Goal: Information Seeking & Learning: Learn about a topic

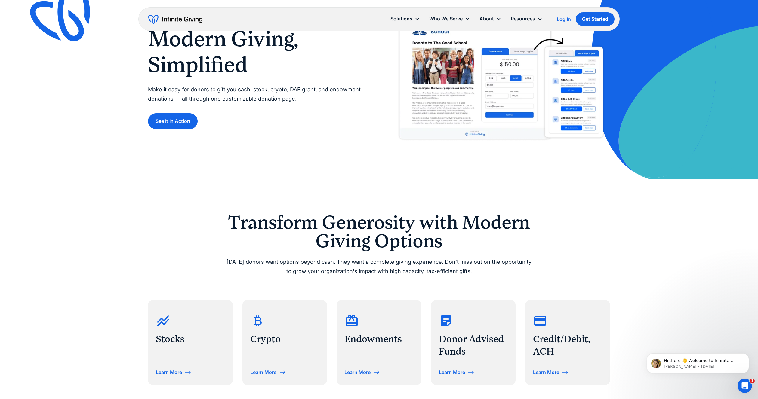
scroll to position [112, 0]
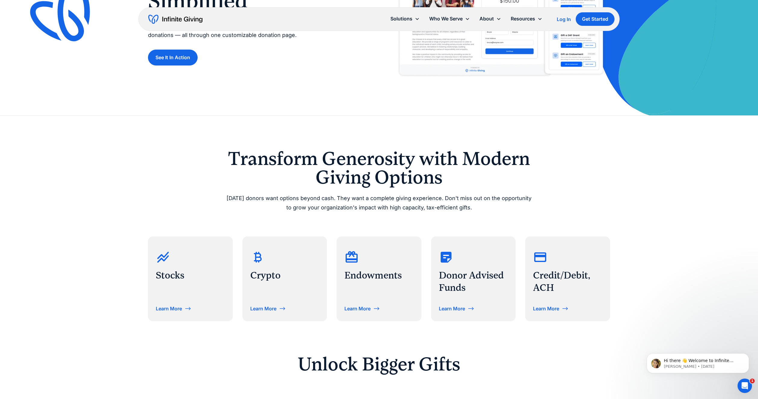
click at [293, 170] on h2 "Transform Generosity with Modern Giving Options" at bounding box center [379, 168] width 308 height 38
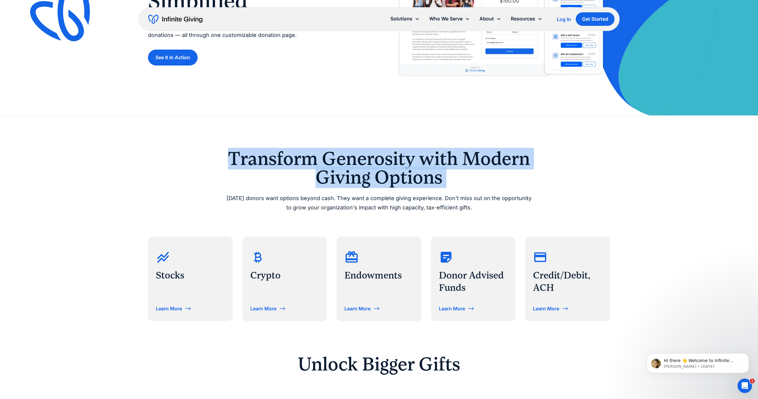
click at [293, 170] on h2 "Transform Generosity with Modern Giving Options" at bounding box center [379, 168] width 308 height 38
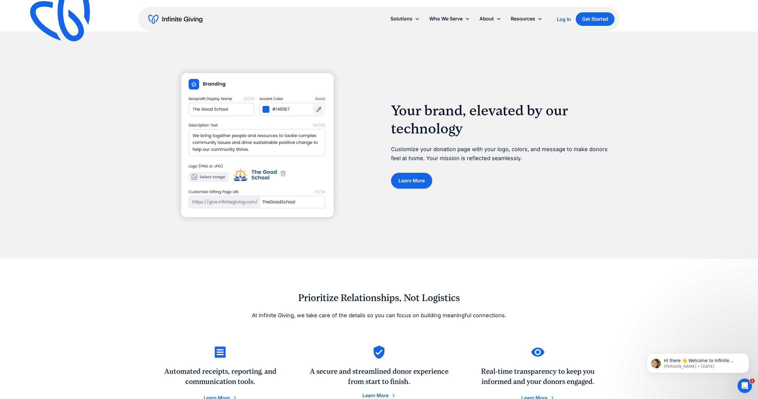
scroll to position [689, 0]
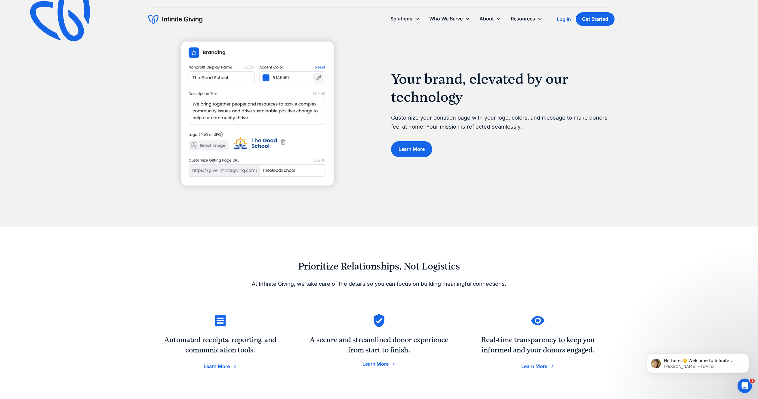
click at [291, 173] on img at bounding box center [257, 114] width 168 height 160
click at [286, 170] on img at bounding box center [257, 114] width 168 height 160
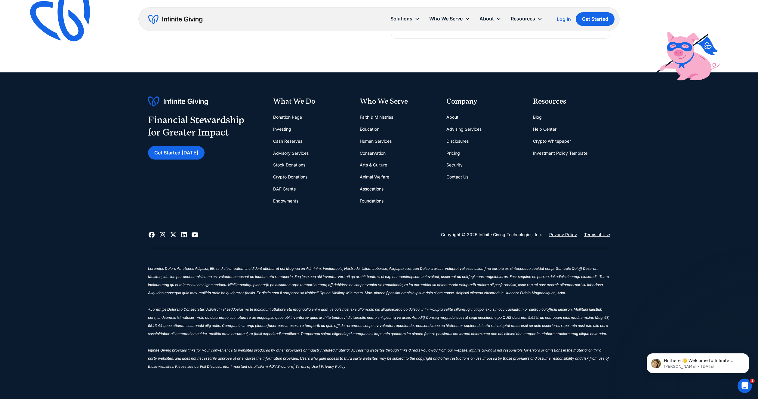
scroll to position [1262, 0]
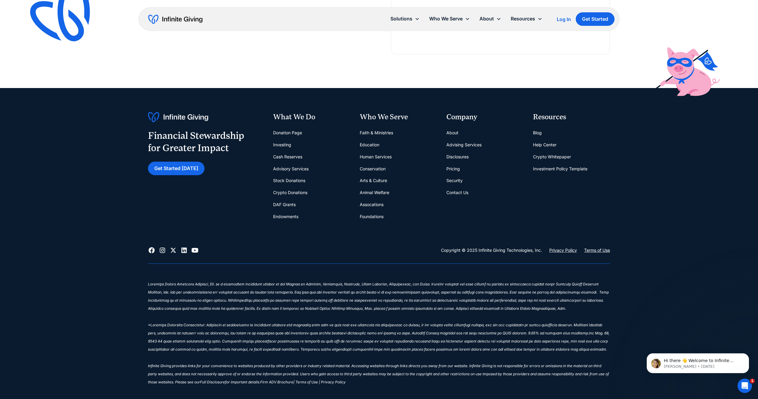
click at [455, 132] on link "About" at bounding box center [452, 133] width 12 height 12
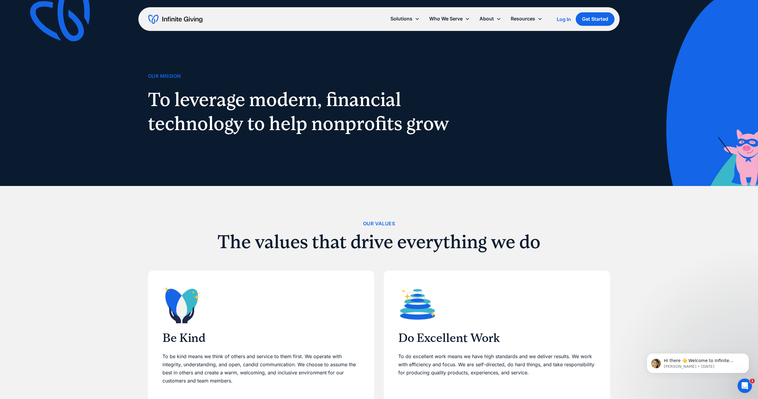
click at [192, 3] on div "Our Mission To leverage modern, financial technology to help nonprofits grow" at bounding box center [379, 93] width 462 height 186
click at [184, 20] on img "home" at bounding box center [175, 19] width 54 height 10
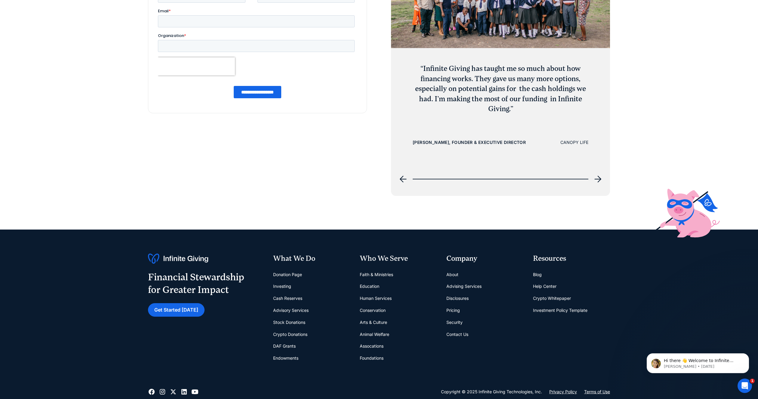
scroll to position [2957, 0]
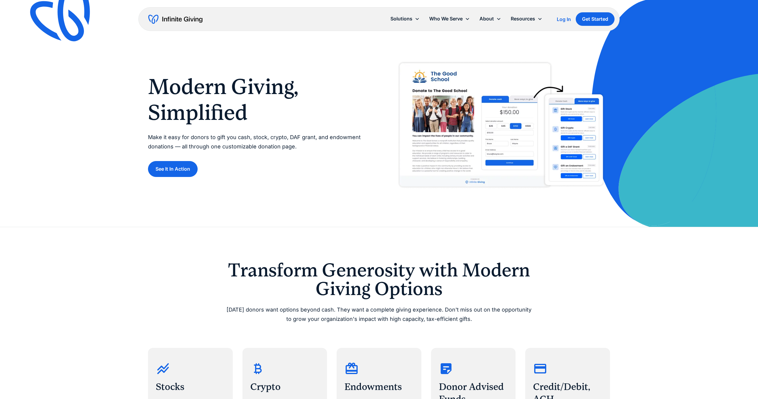
scroll to position [1262, 0]
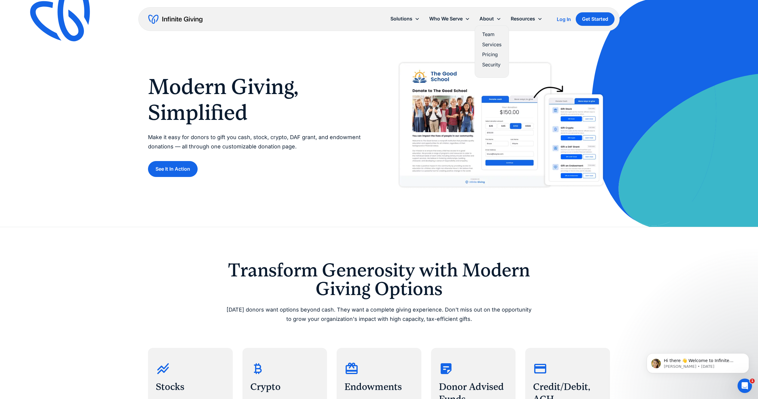
click at [497, 51] on link "Pricing" at bounding box center [491, 55] width 19 height 8
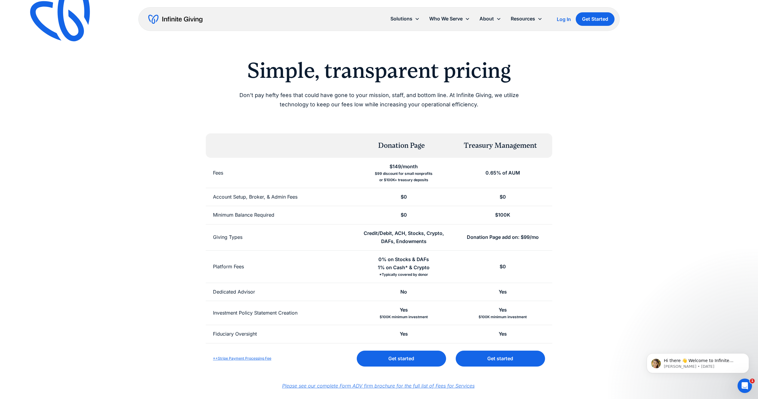
click at [518, 143] on div "Treasury Management" at bounding box center [500, 146] width 73 height 10
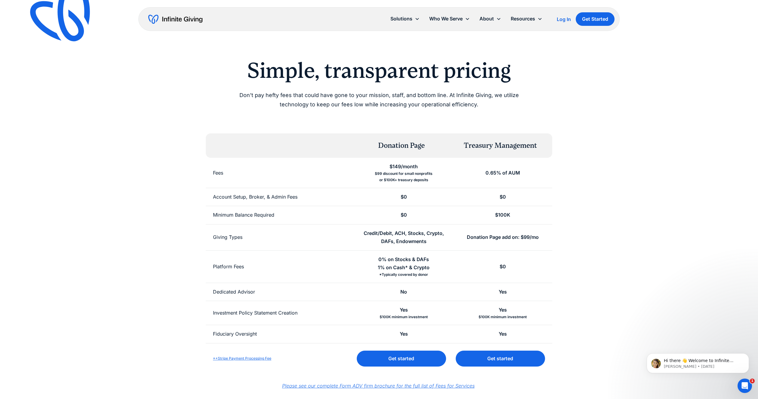
click at [518, 143] on div "Treasury Management" at bounding box center [500, 146] width 73 height 10
click at [401, 263] on div "0% on Stocks & DAFs 1% on Cash* & Crypto" at bounding box center [404, 264] width 52 height 16
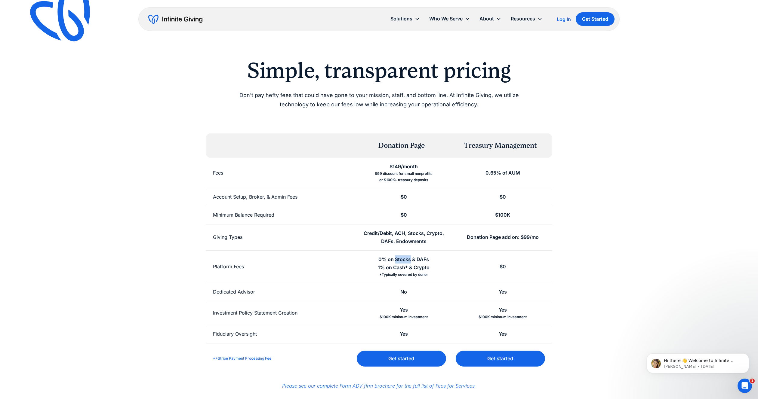
click at [401, 263] on div "0% on Stocks & DAFs 1% on Cash* & Crypto" at bounding box center [404, 264] width 52 height 16
click at [397, 270] on div "0% on Stocks & DAFs 1% on Cash* & Crypto" at bounding box center [404, 264] width 52 height 16
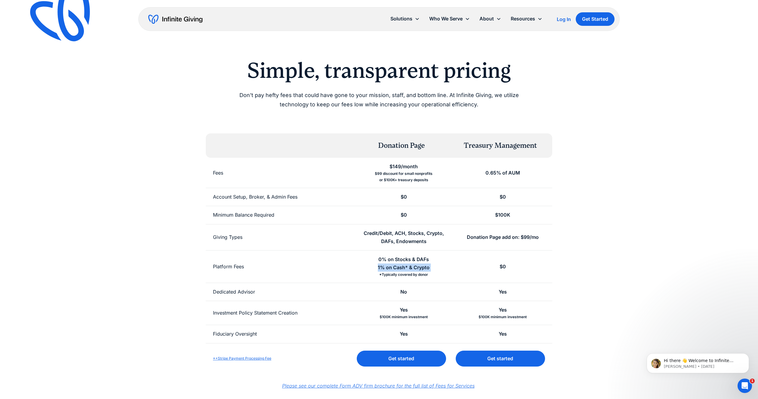
click at [397, 270] on div "0% on Stocks & DAFs 1% on Cash* & Crypto" at bounding box center [404, 264] width 52 height 16
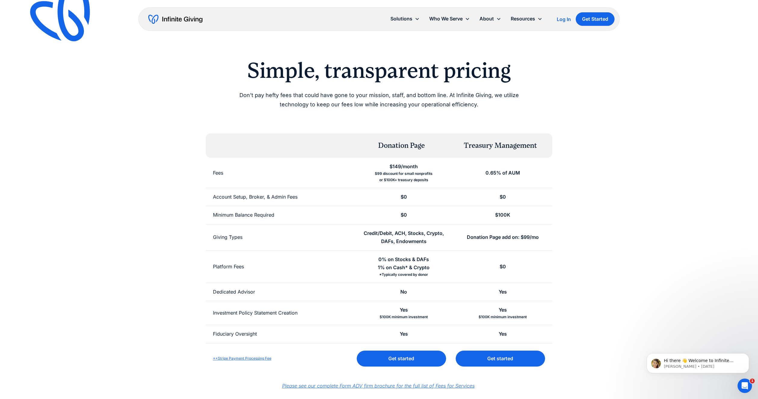
click at [397, 270] on div "0% on Stocks & DAFs 1% on Cash* & Crypto" at bounding box center [404, 264] width 52 height 16
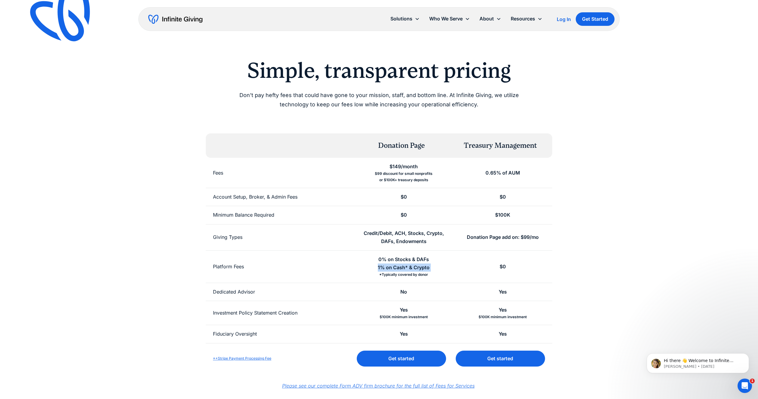
click at [397, 270] on div "0% on Stocks & DAFs 1% on Cash* & Crypto" at bounding box center [404, 264] width 52 height 16
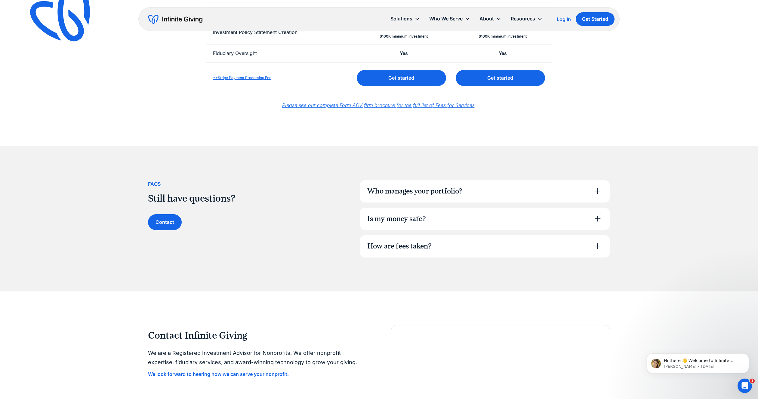
scroll to position [288, 0]
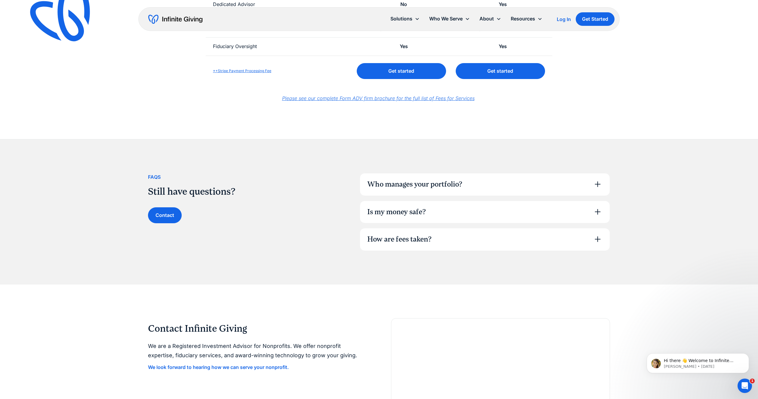
click at [408, 190] on div "Who manages your portfolio?" at bounding box center [485, 184] width 250 height 22
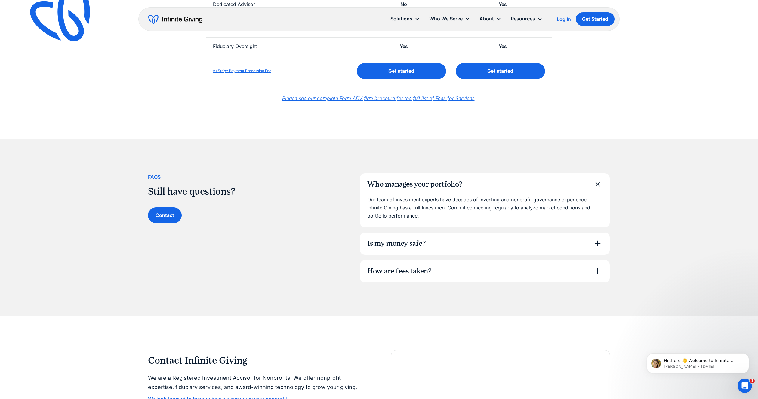
click at [408, 190] on div "Who manages your portfolio?" at bounding box center [485, 184] width 250 height 22
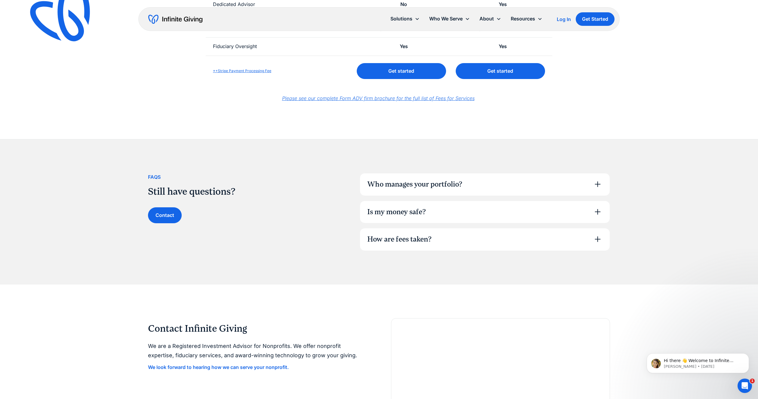
click at [405, 208] on div "Is my money safe?" at bounding box center [396, 212] width 59 height 10
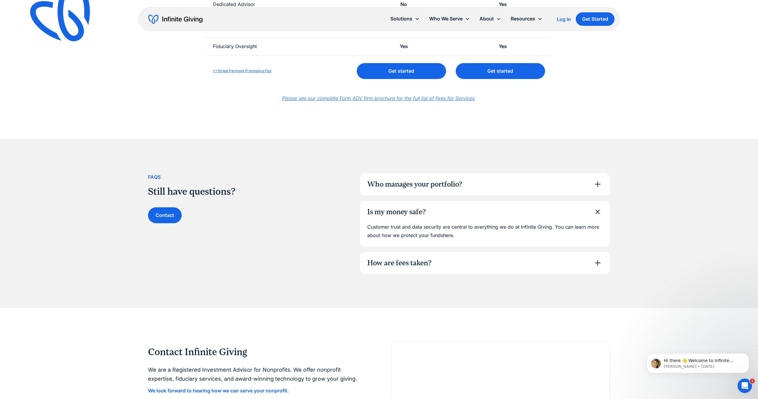
click at [405, 208] on div "Is my money safe?" at bounding box center [396, 212] width 59 height 10
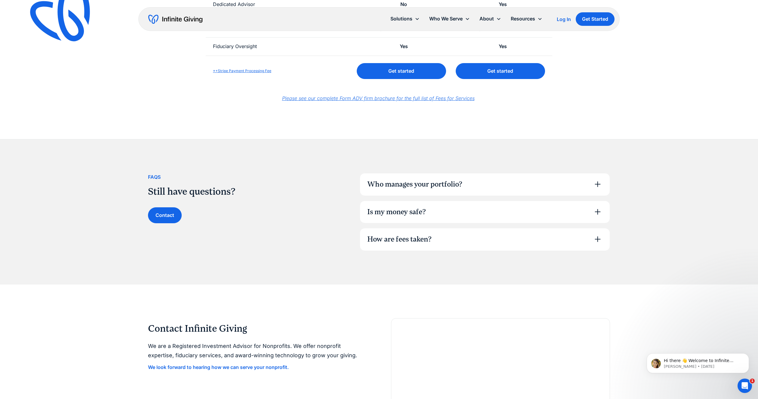
click at [401, 212] on div "Is my money safe?" at bounding box center [396, 212] width 59 height 10
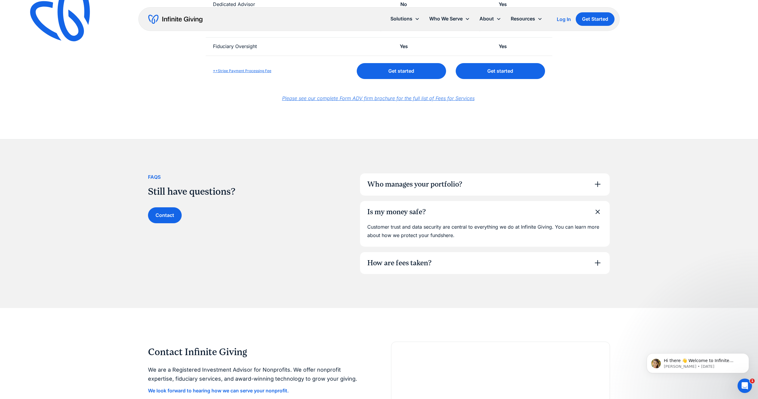
click at [401, 212] on div "Is my money safe?" at bounding box center [396, 212] width 59 height 10
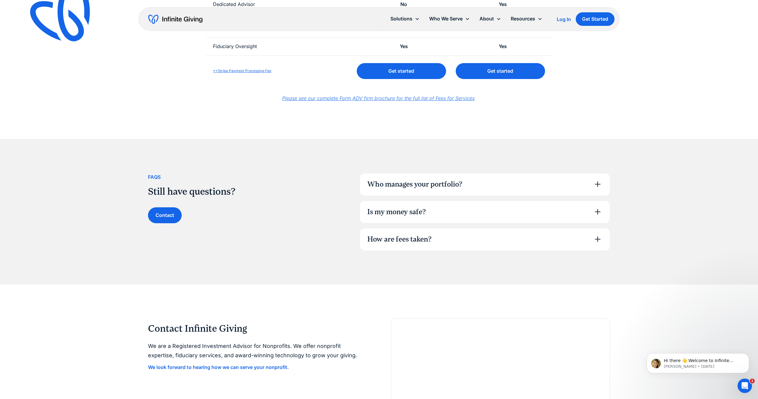
click at [397, 238] on div "How are fees taken?" at bounding box center [399, 239] width 64 height 10
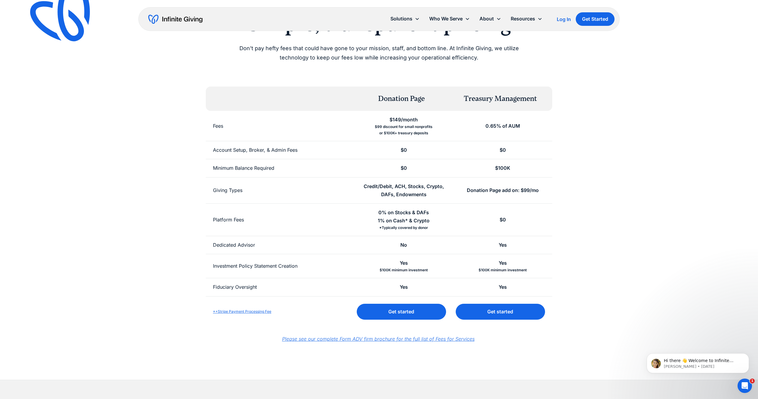
scroll to position [0, 0]
